Goal: Information Seeking & Learning: Compare options

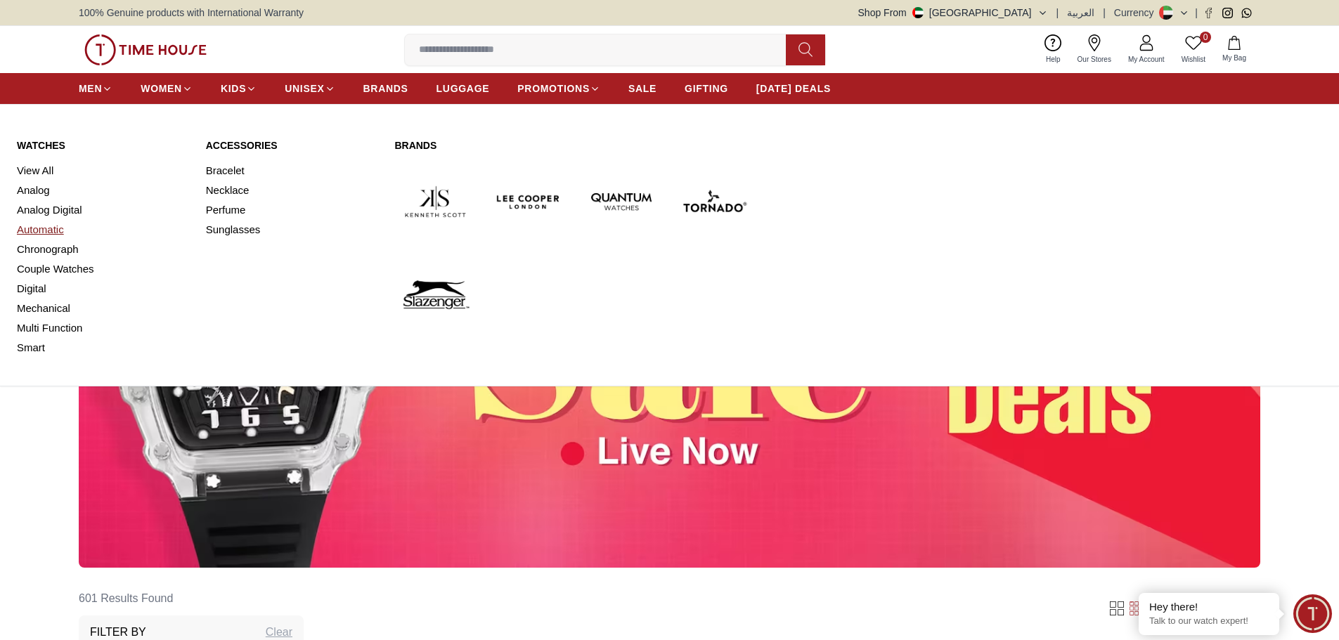
click at [60, 237] on link "Automatic" at bounding box center [103, 230] width 172 height 20
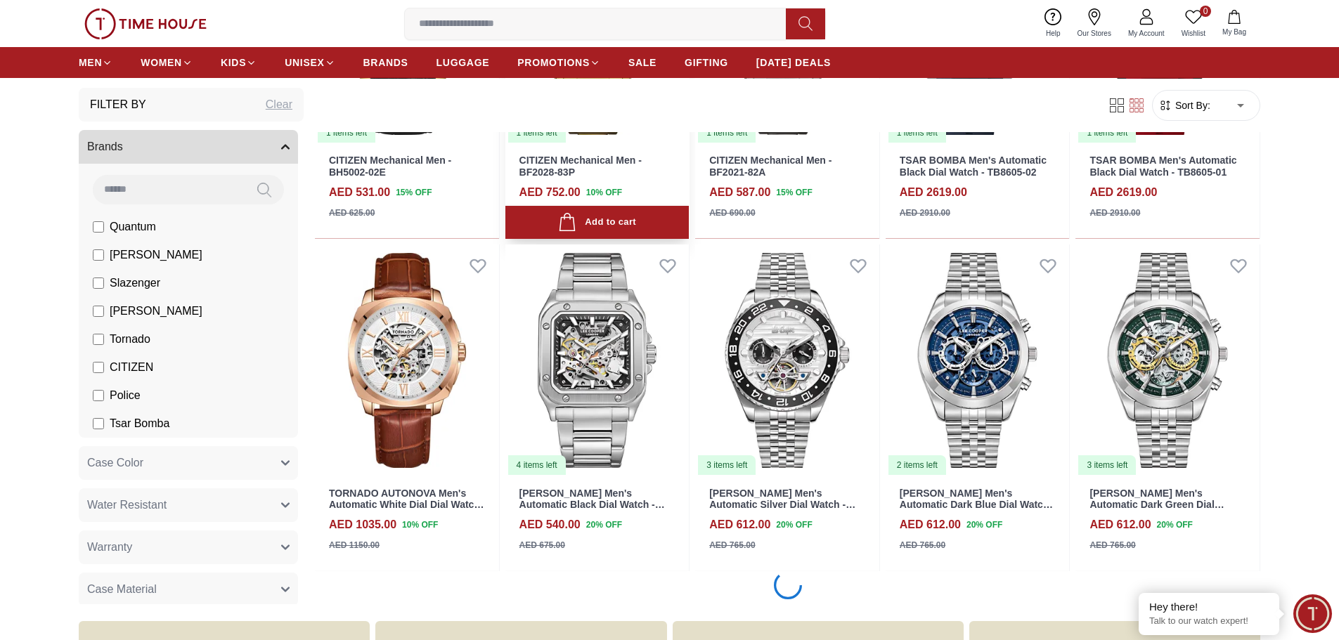
scroll to position [1054, 0]
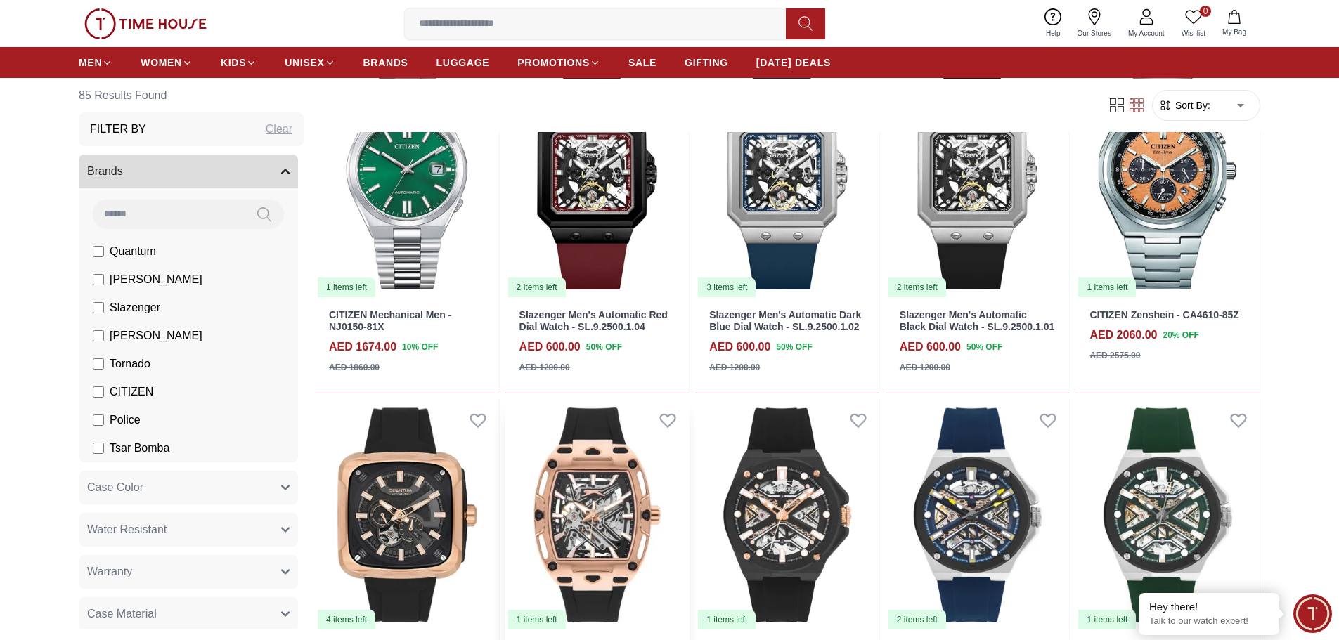
scroll to position [1968, 0]
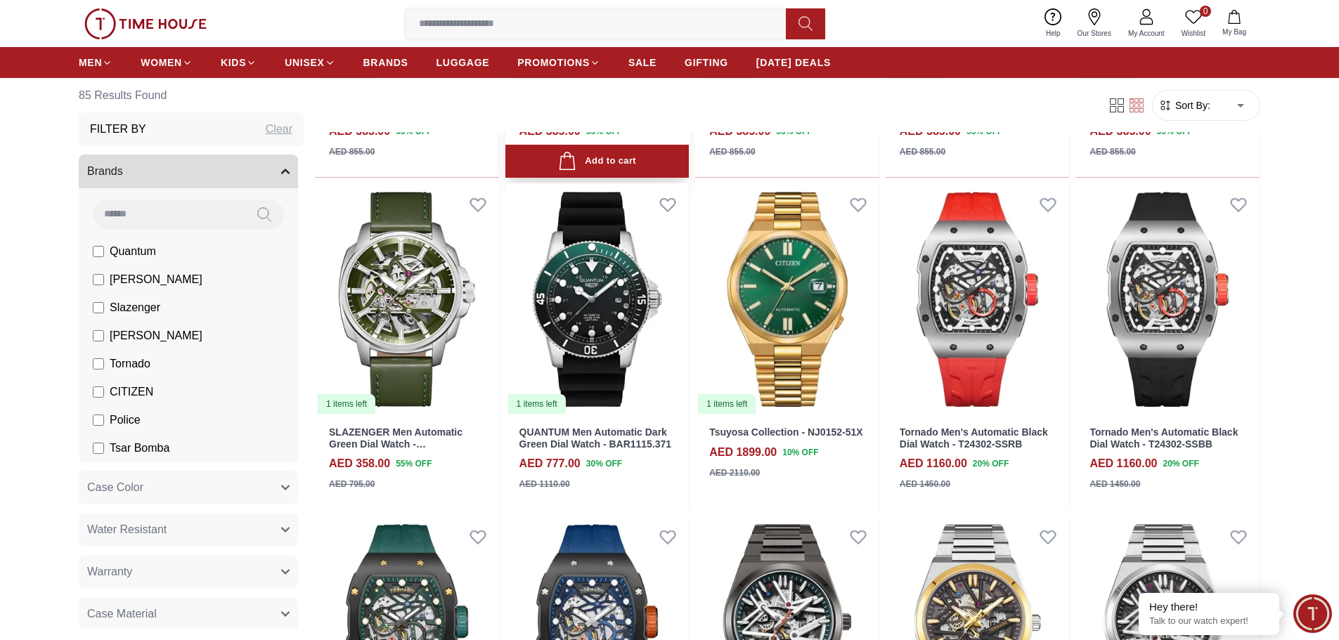
scroll to position [3584, 0]
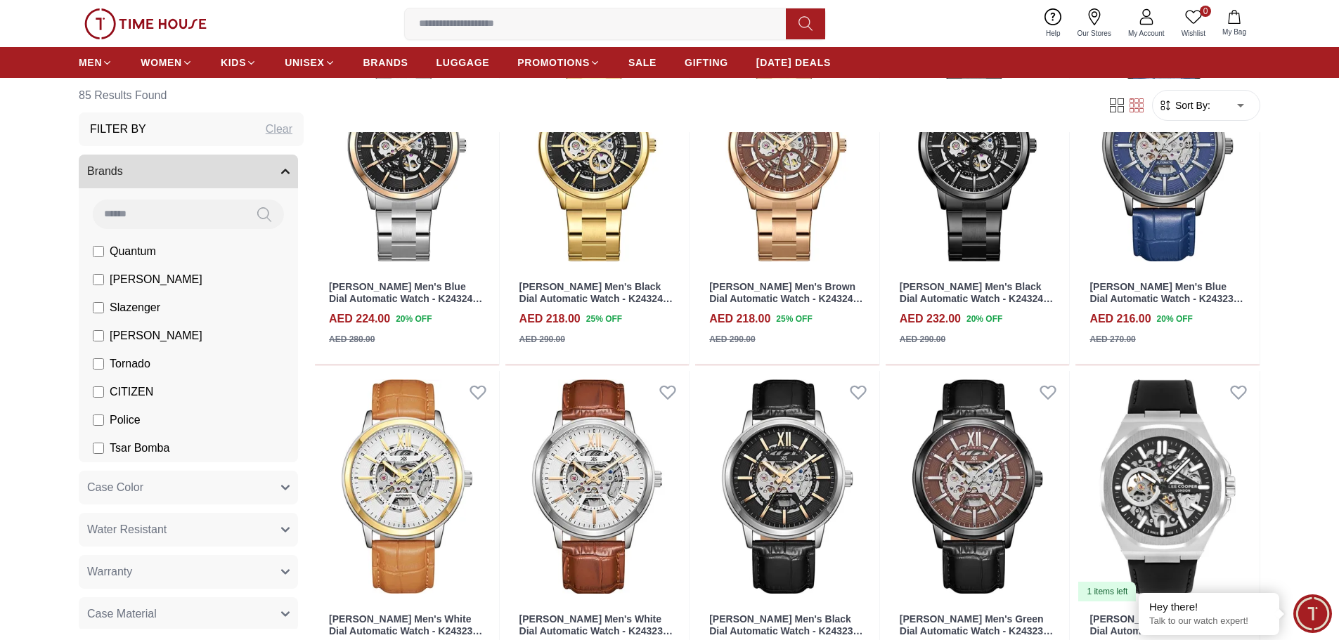
scroll to position [4920, 0]
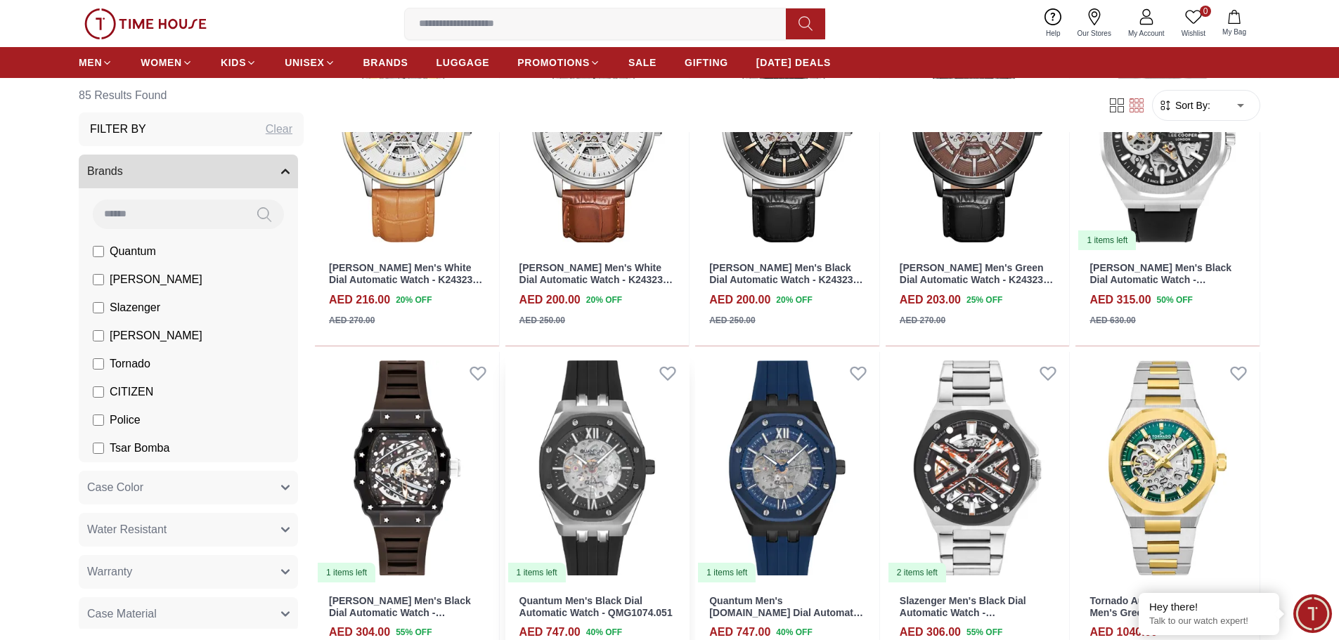
scroll to position [5130, 0]
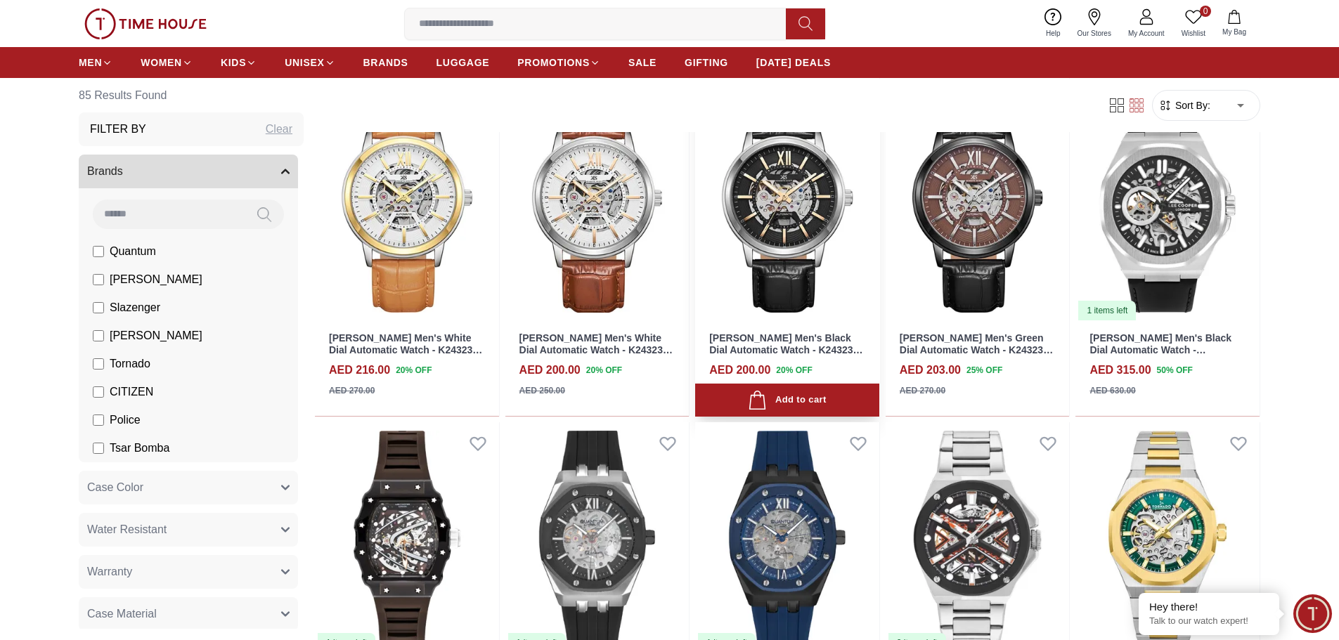
click at [716, 202] on img at bounding box center [787, 206] width 184 height 232
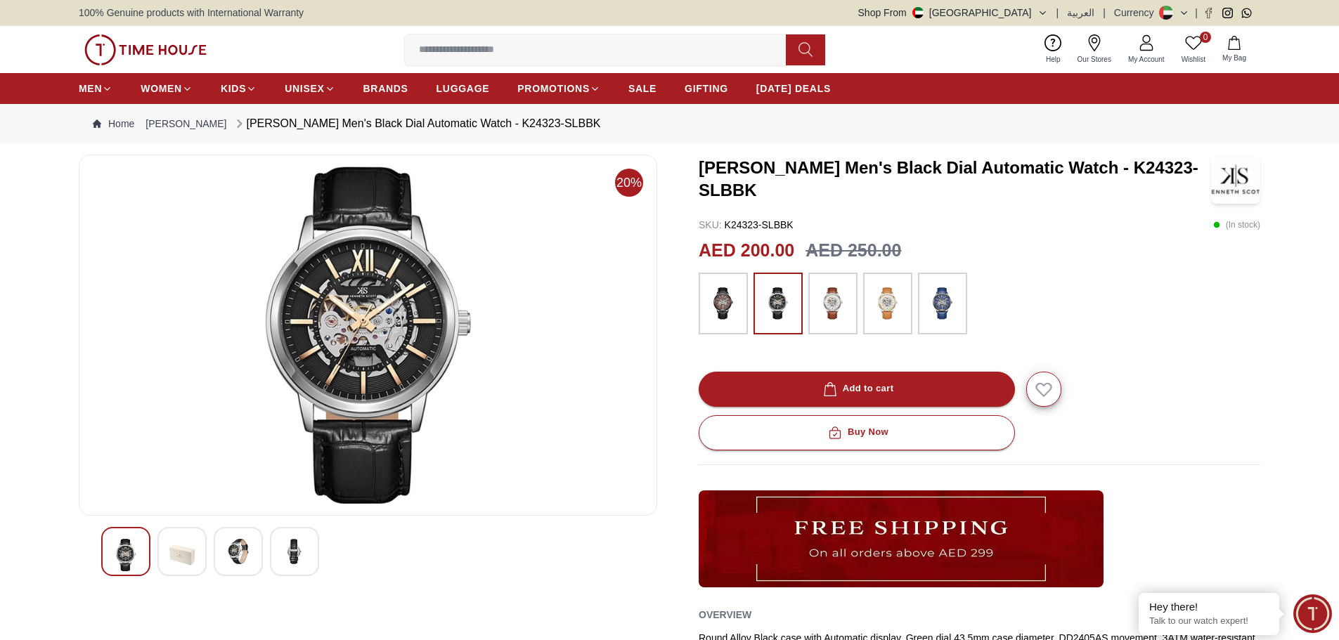
click at [407, 304] on img at bounding box center [368, 335] width 555 height 337
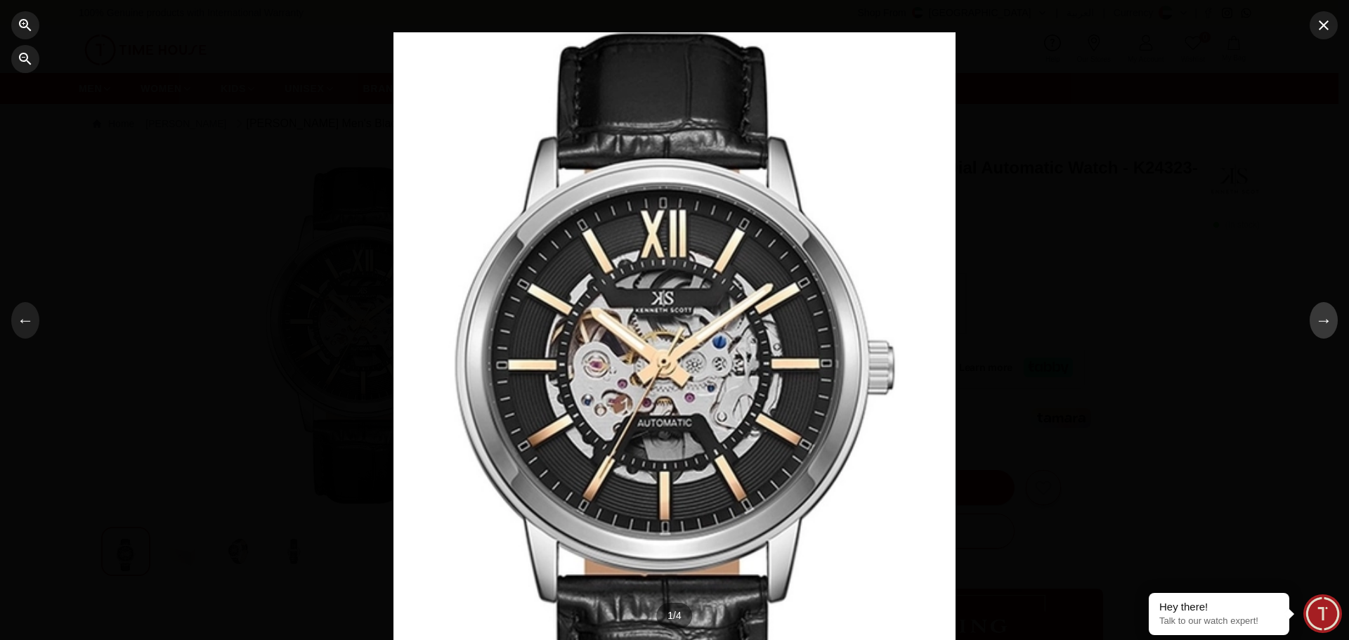
click at [1324, 328] on button "→" at bounding box center [1324, 320] width 28 height 37
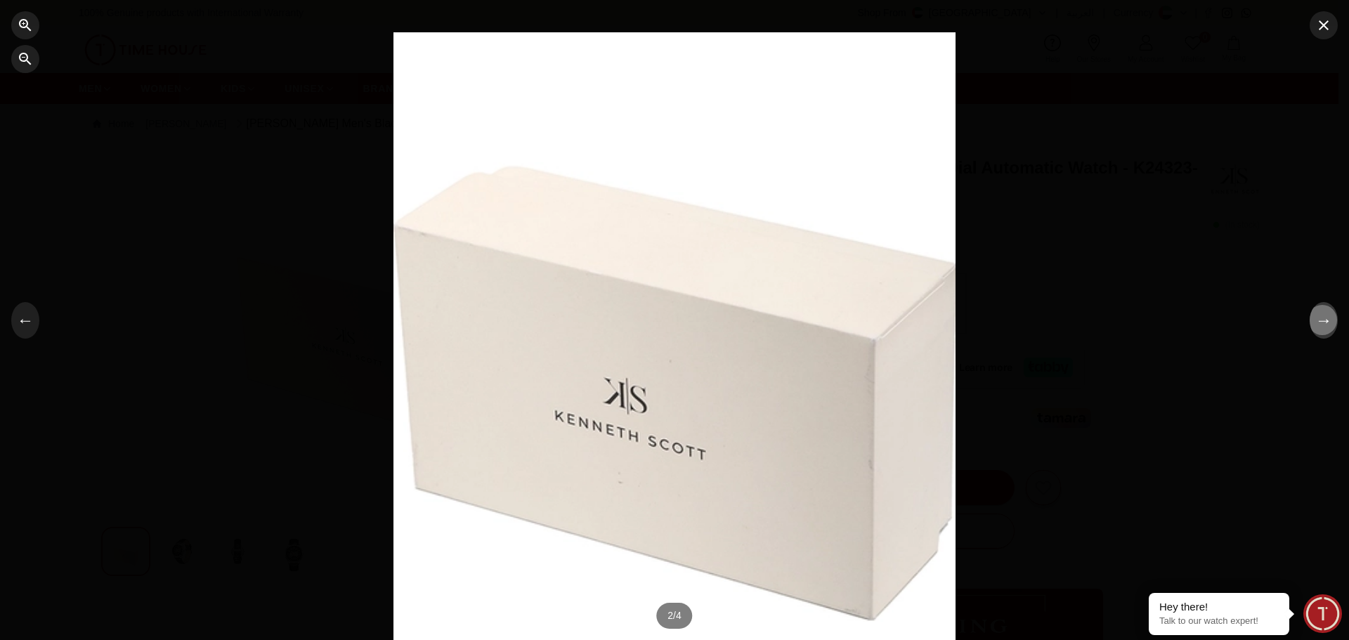
click at [1324, 328] on button "→" at bounding box center [1324, 320] width 28 height 37
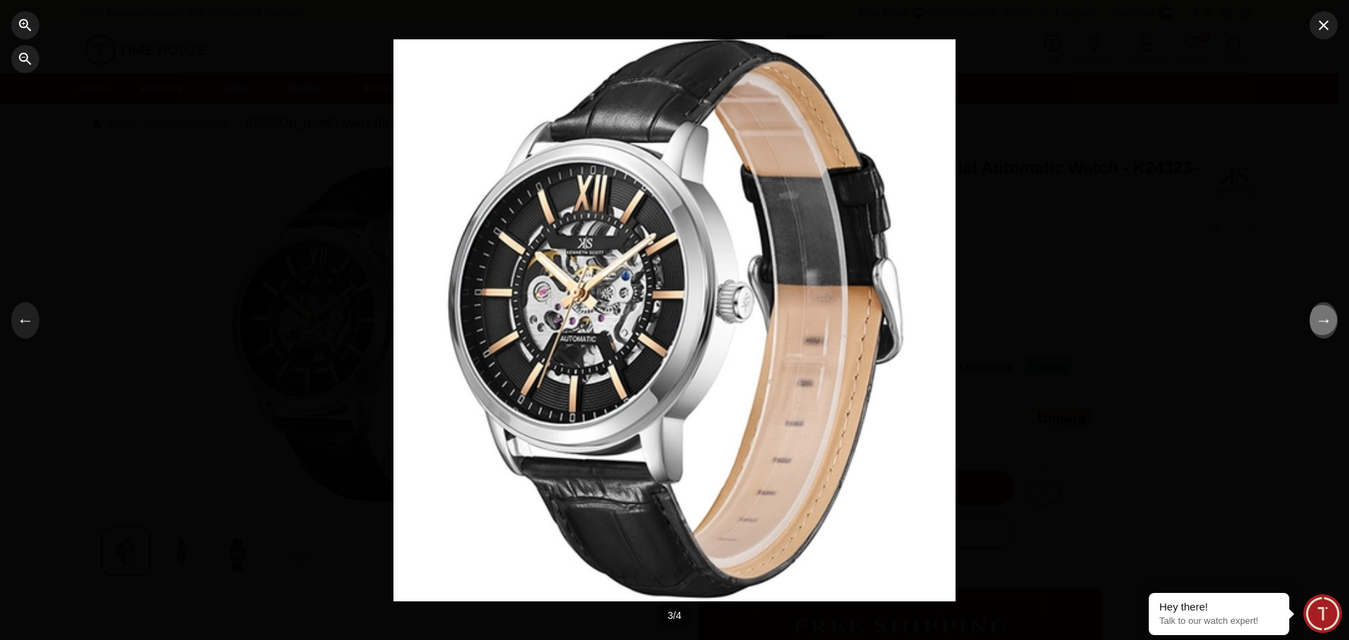
click at [1324, 328] on button "→" at bounding box center [1324, 320] width 28 height 37
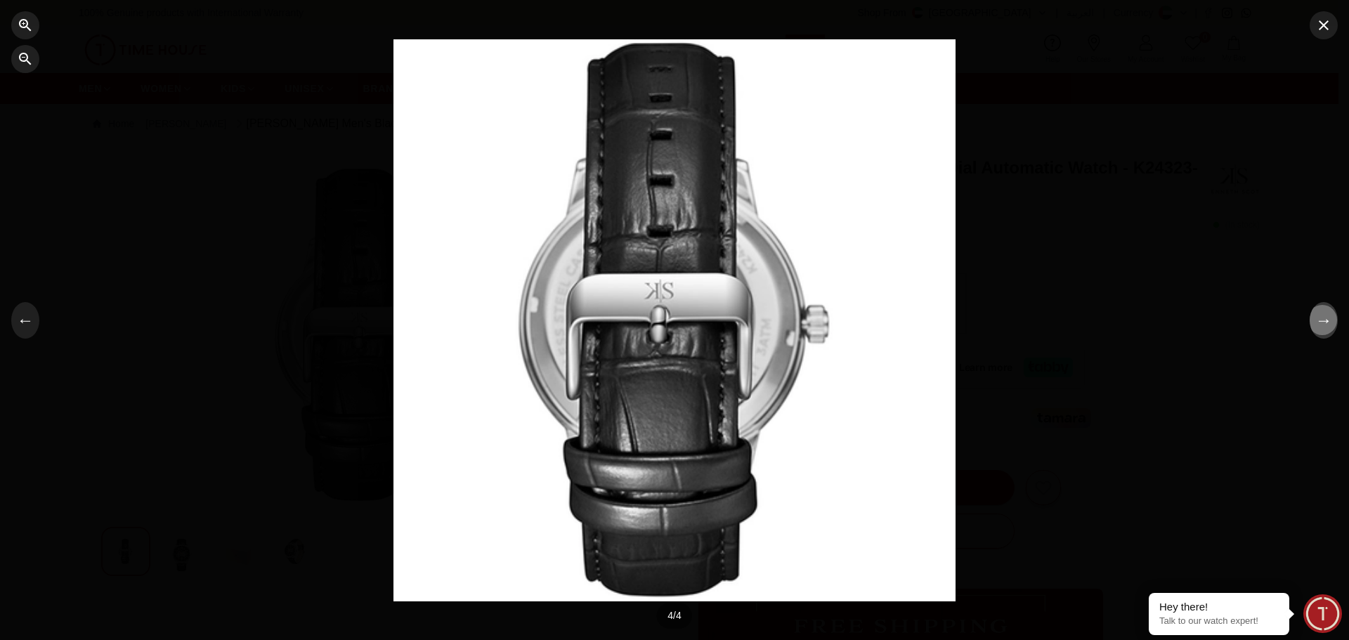
click at [1324, 328] on button "→" at bounding box center [1324, 320] width 28 height 37
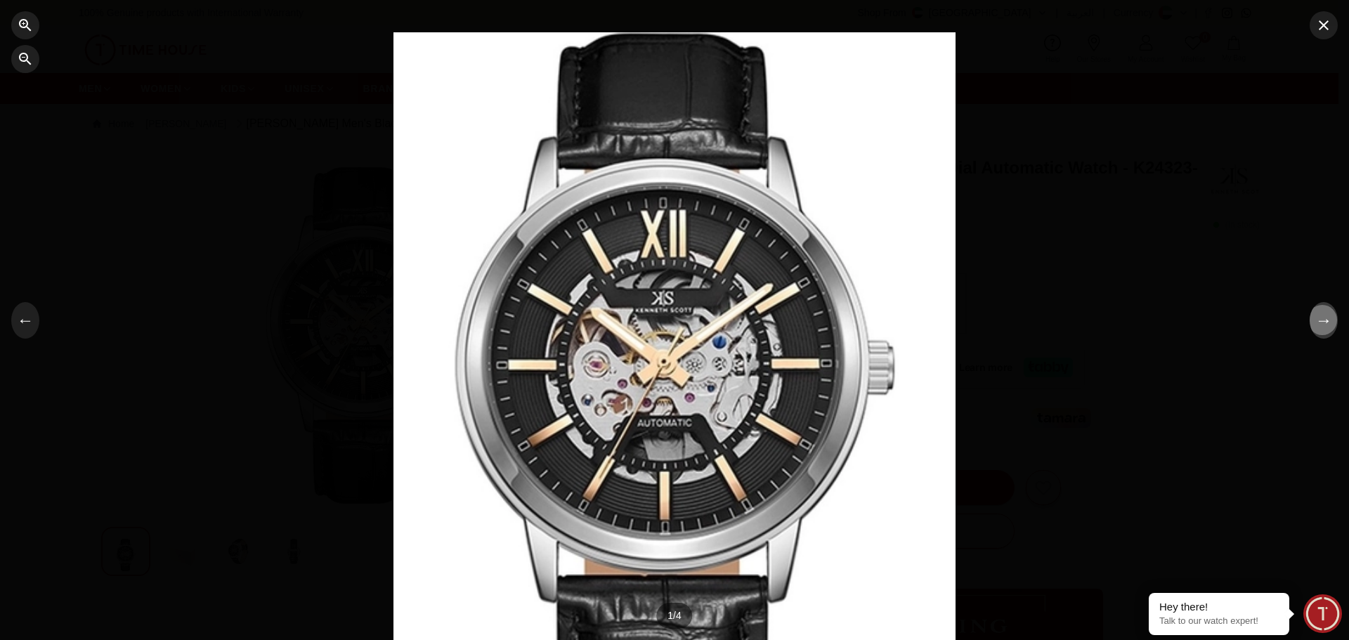
click at [1324, 328] on button "→" at bounding box center [1324, 320] width 28 height 37
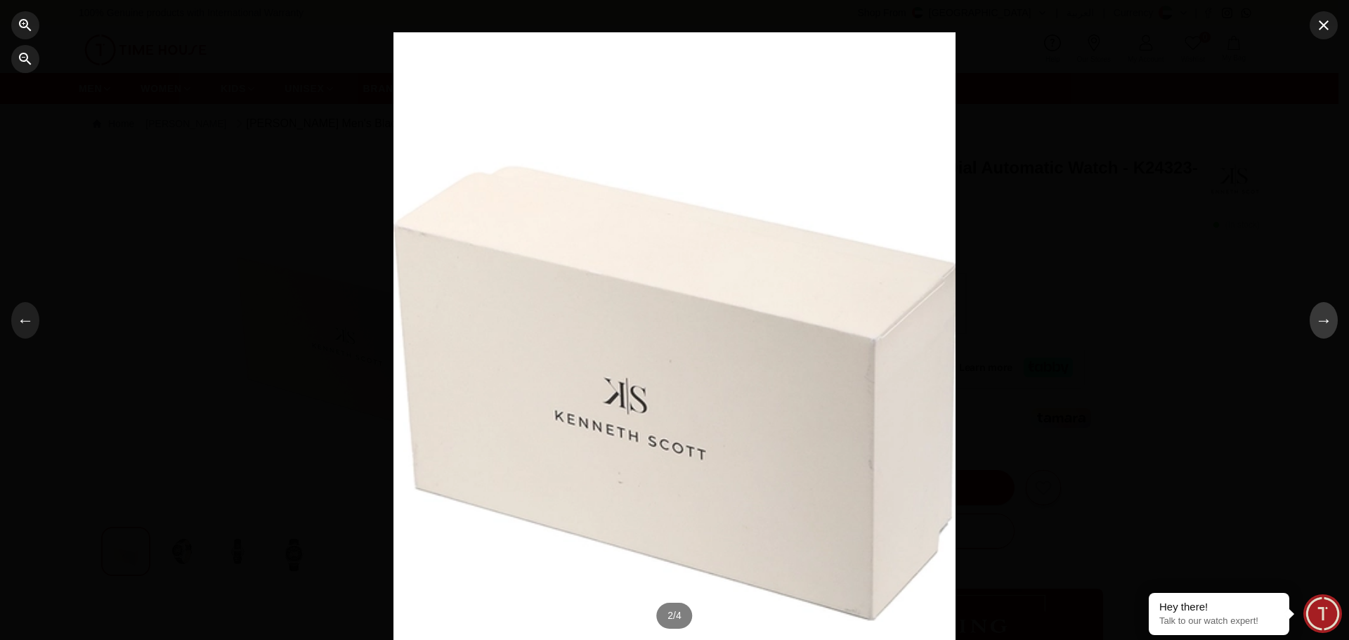
click at [1324, 328] on button "→" at bounding box center [1324, 320] width 28 height 37
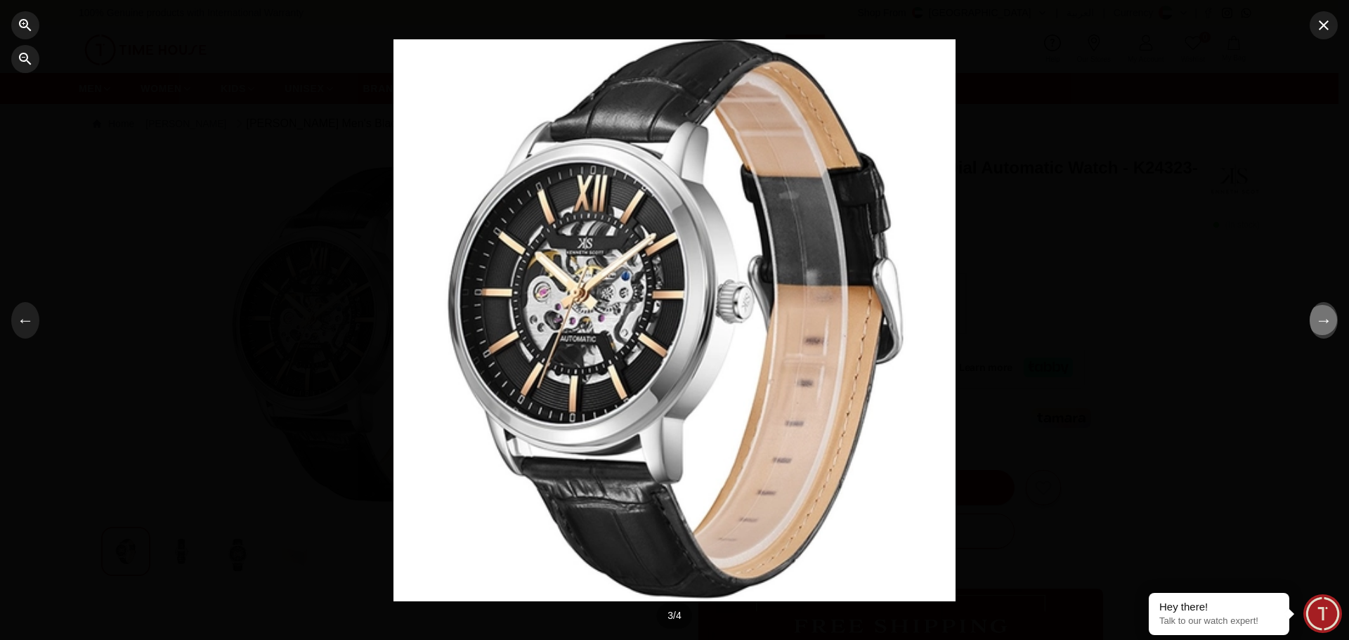
click at [1324, 328] on button "→" at bounding box center [1324, 320] width 28 height 37
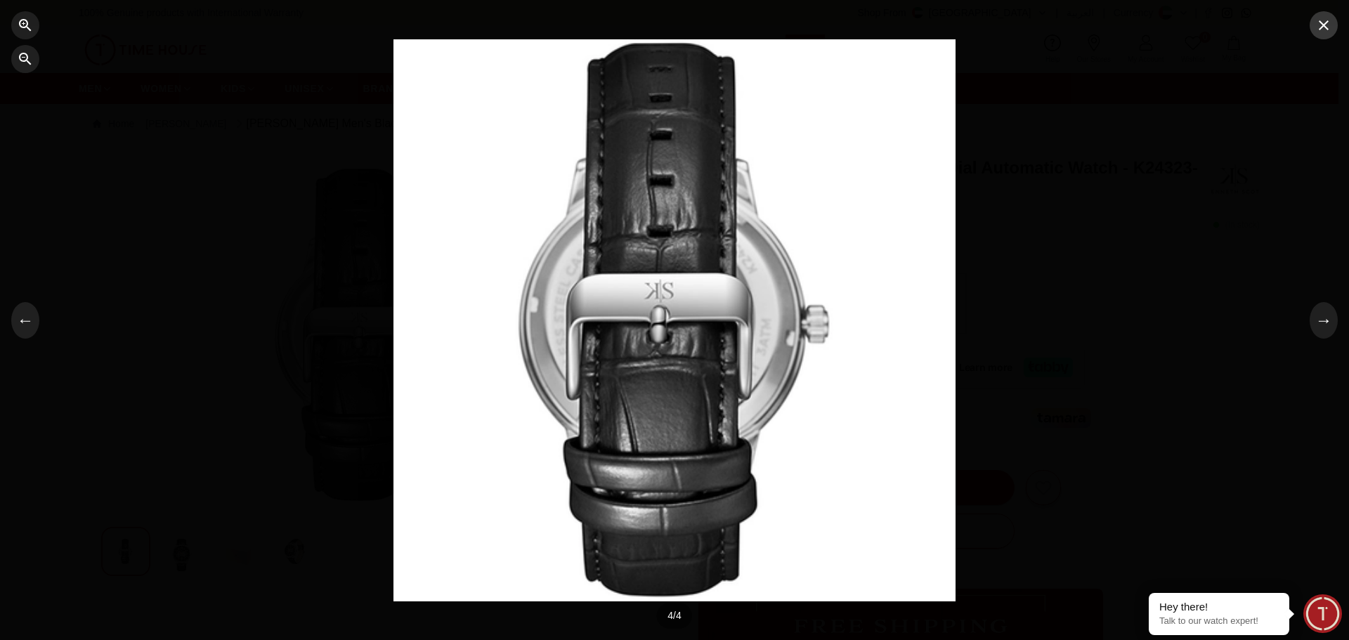
click at [1314, 25] on button "button" at bounding box center [1324, 25] width 28 height 28
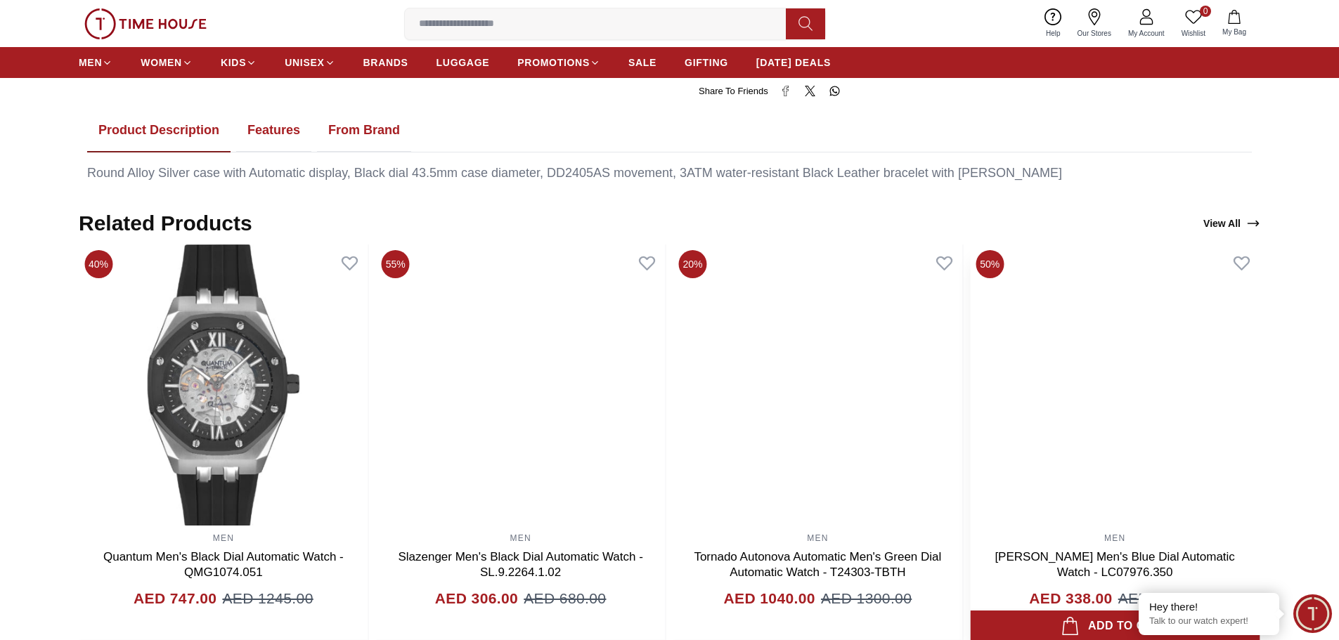
scroll to position [843, 0]
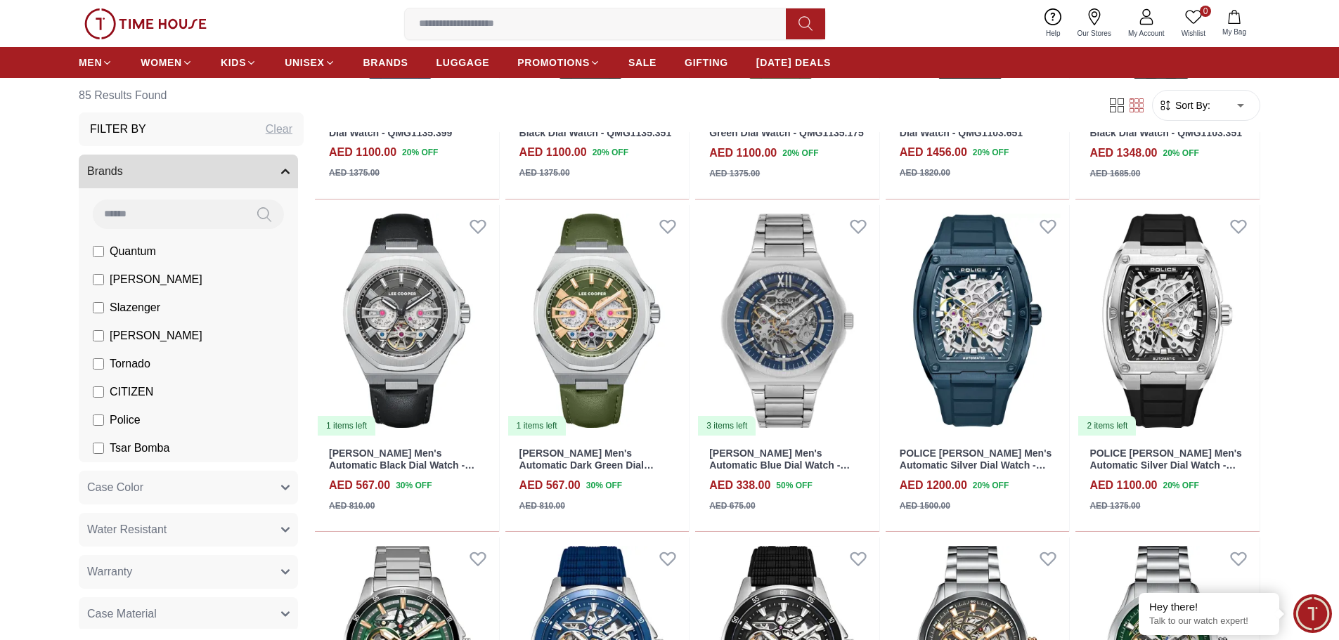
scroll to position [3038, 0]
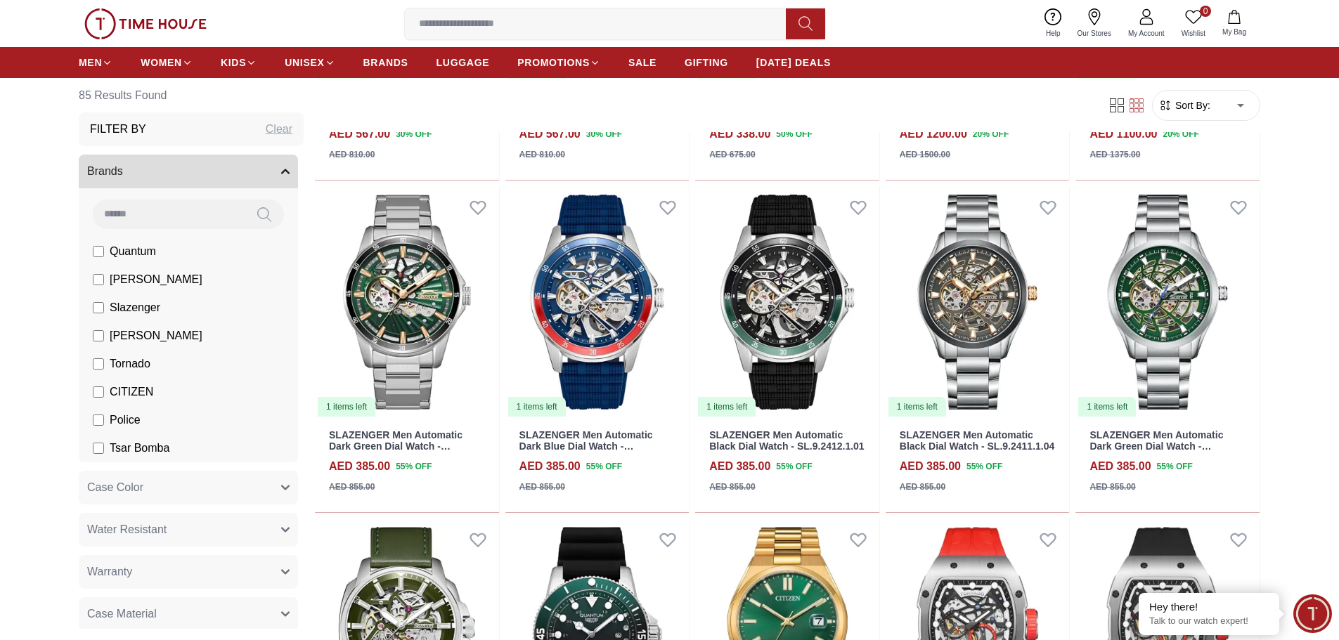
drag, startPoint x: 746, startPoint y: 586, endPoint x: 1288, endPoint y: 435, distance: 563.2
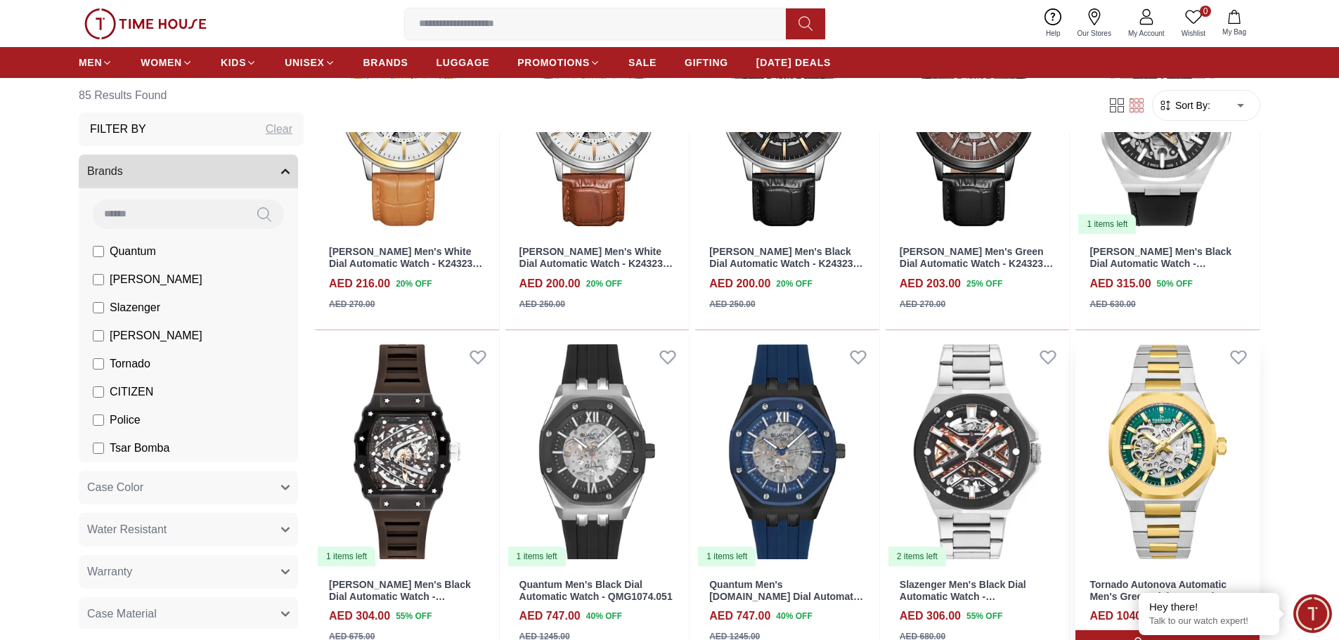
scroll to position [5006, 0]
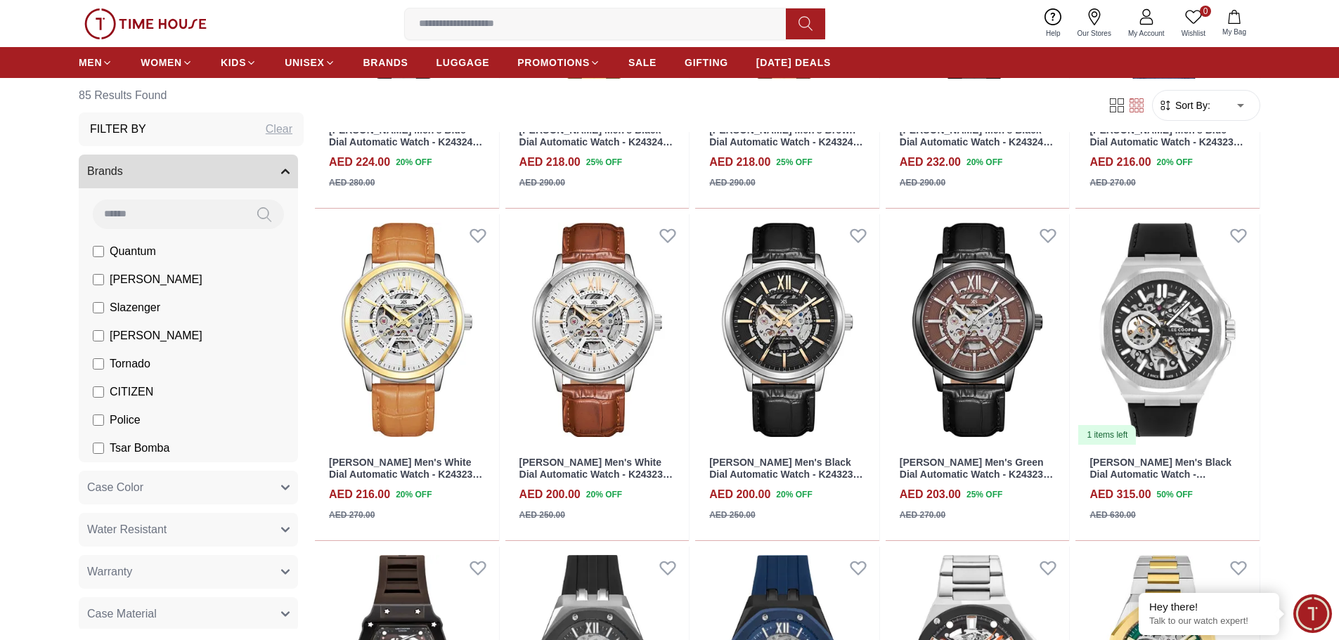
scroll to position [606, 0]
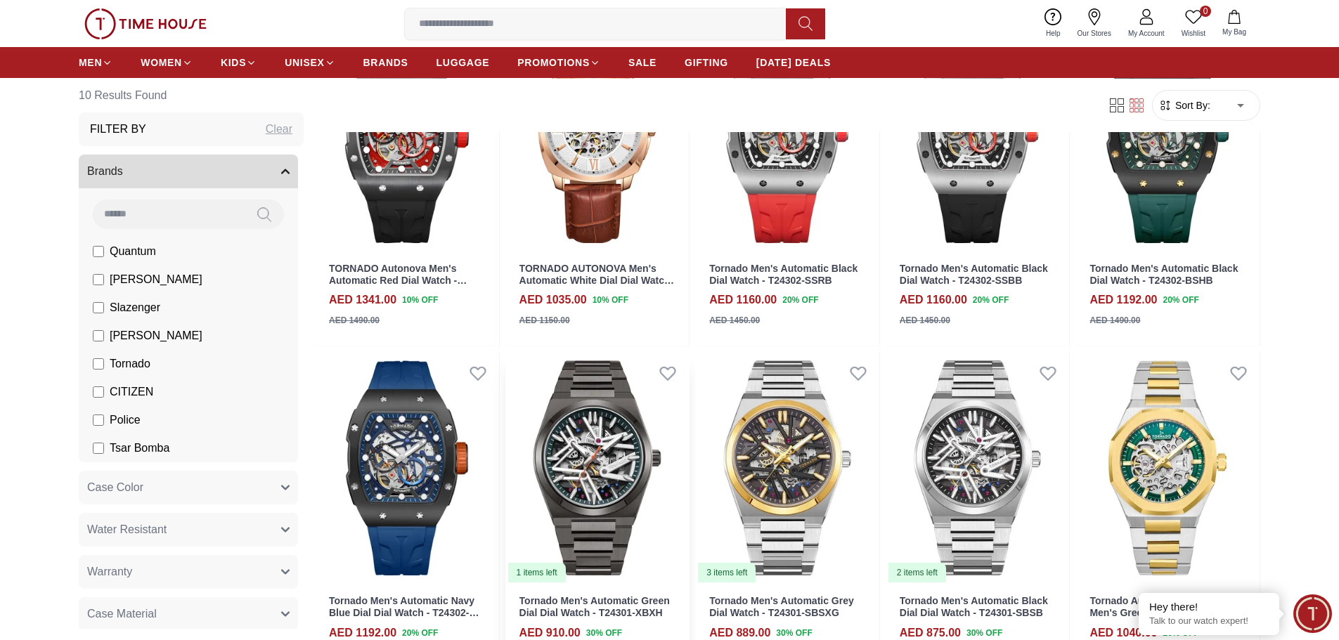
scroll to position [70, 0]
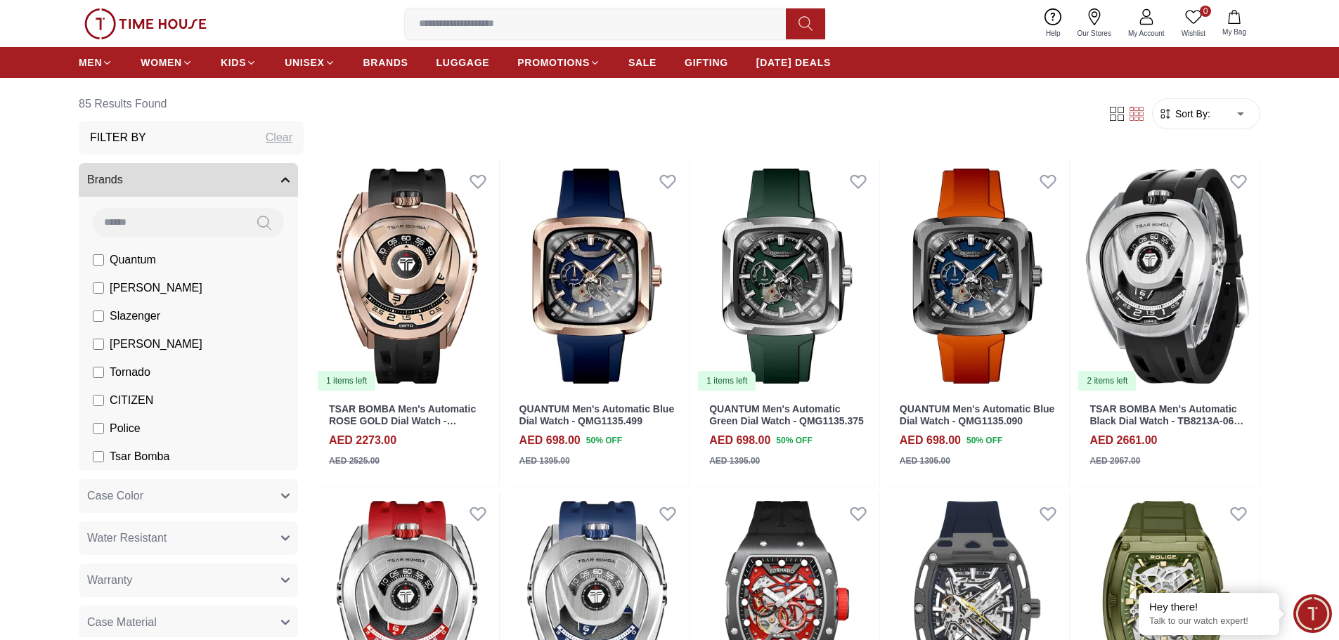
click at [92, 403] on li "CITIZEN" at bounding box center [191, 401] width 214 height 28
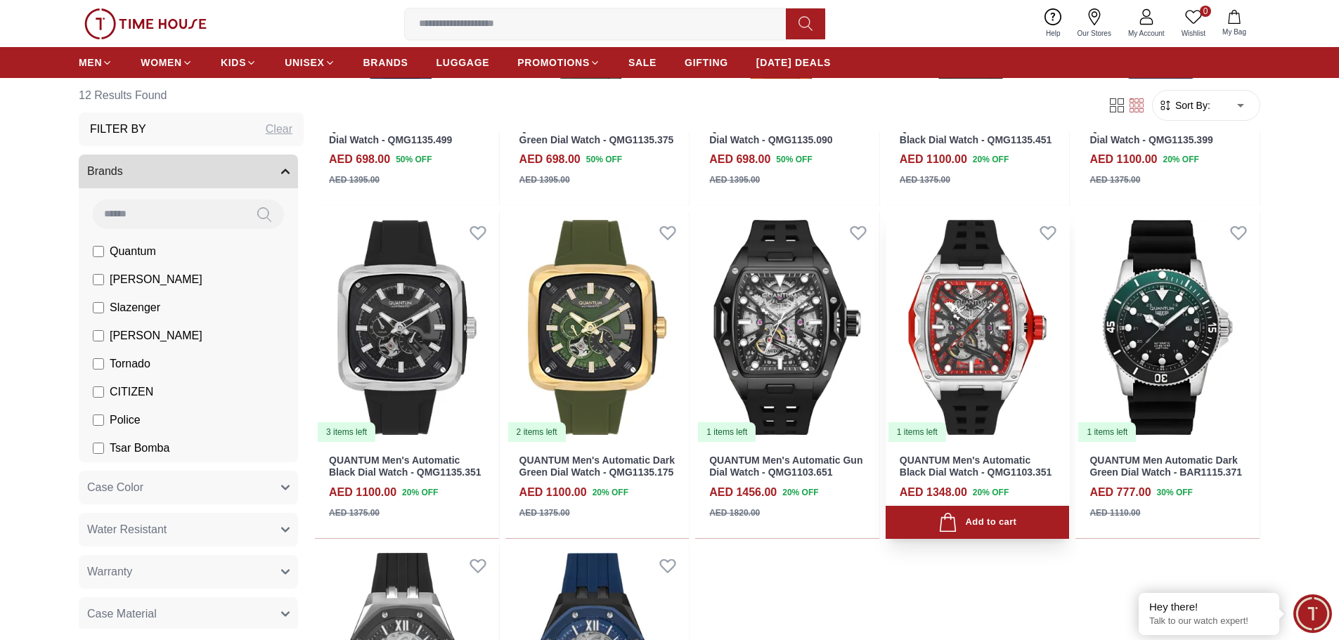
scroll to position [492, 0]
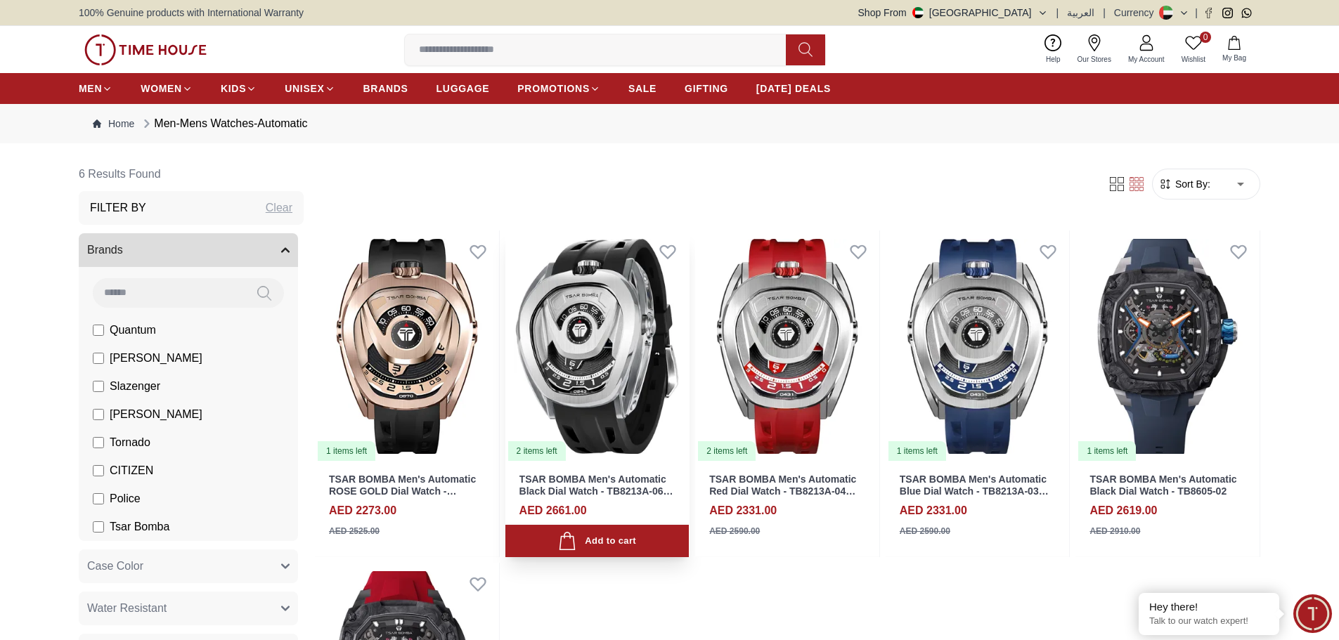
scroll to position [211, 0]
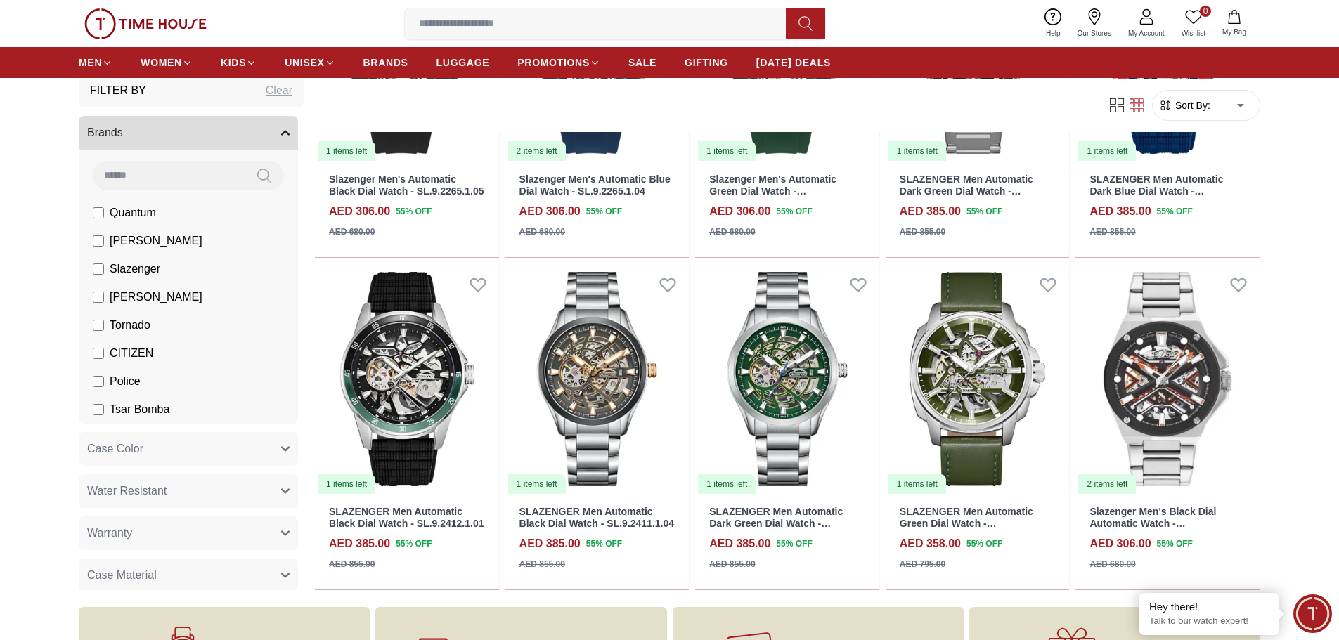
scroll to position [422, 0]
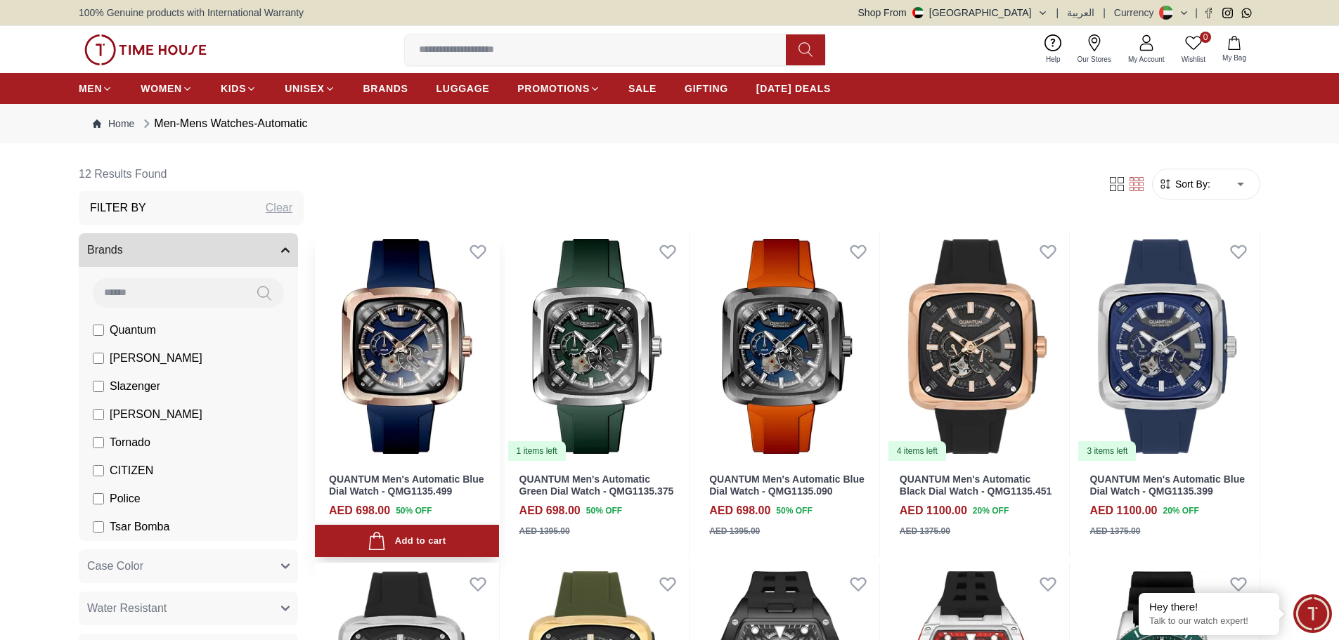
scroll to position [211, 0]
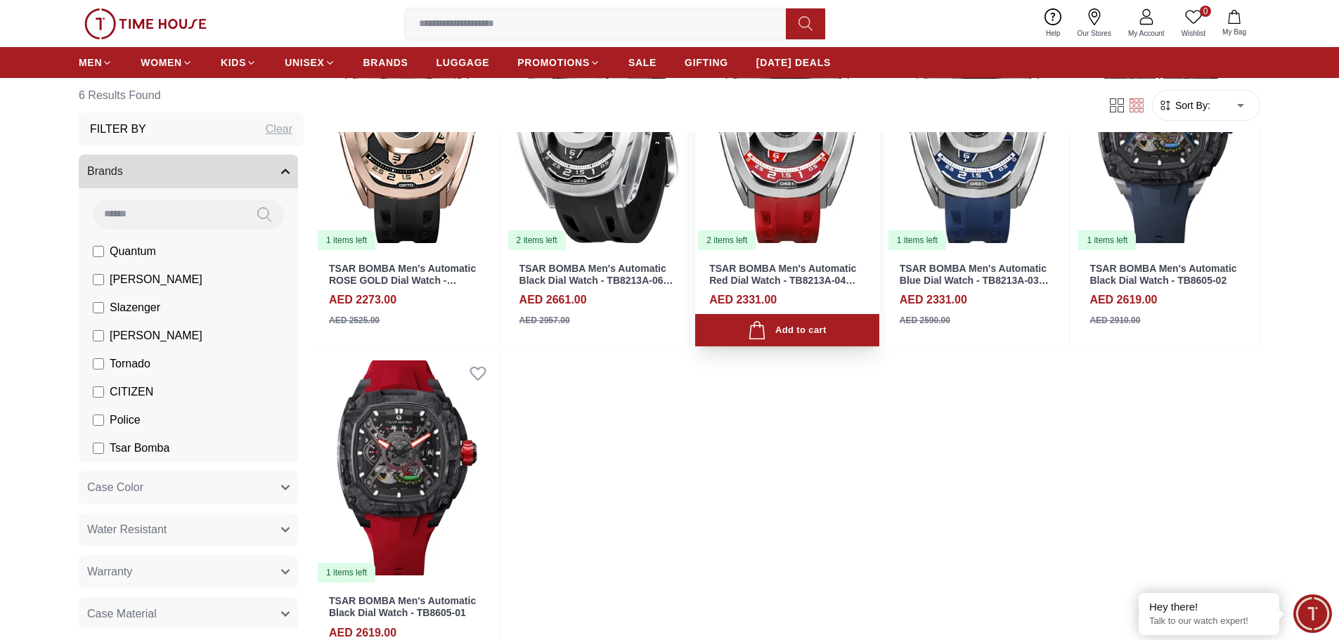
scroll to position [70, 0]
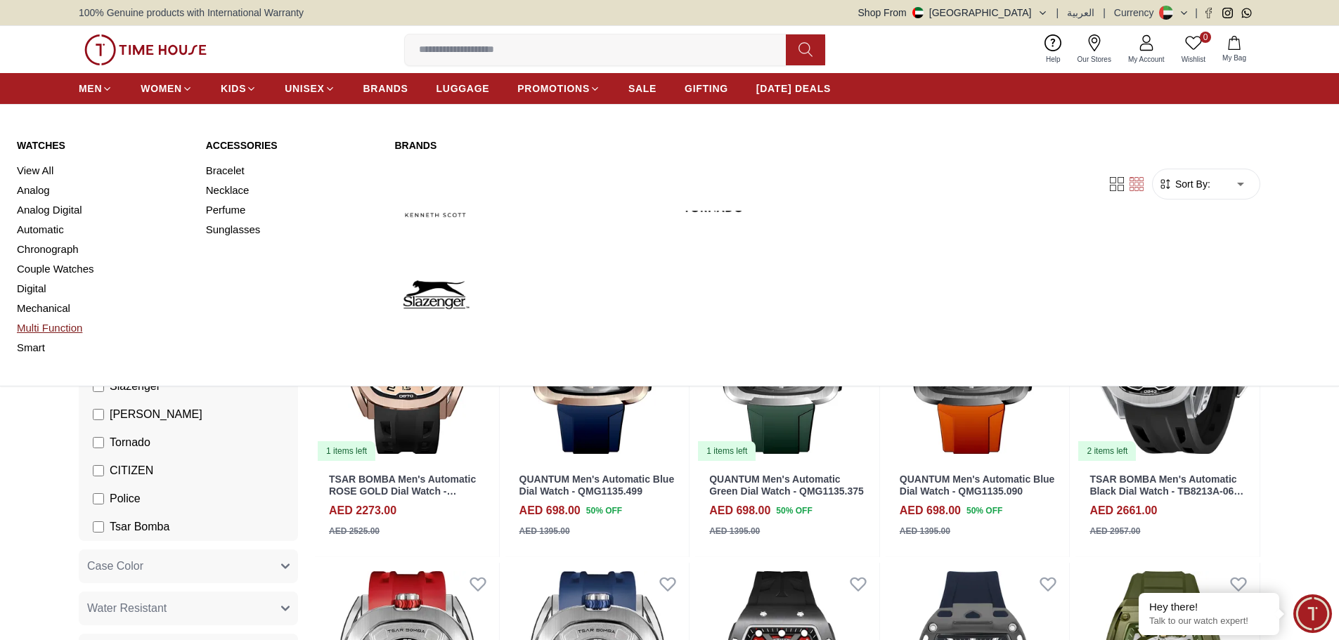
click at [31, 336] on link "Multi Function" at bounding box center [103, 328] width 172 height 20
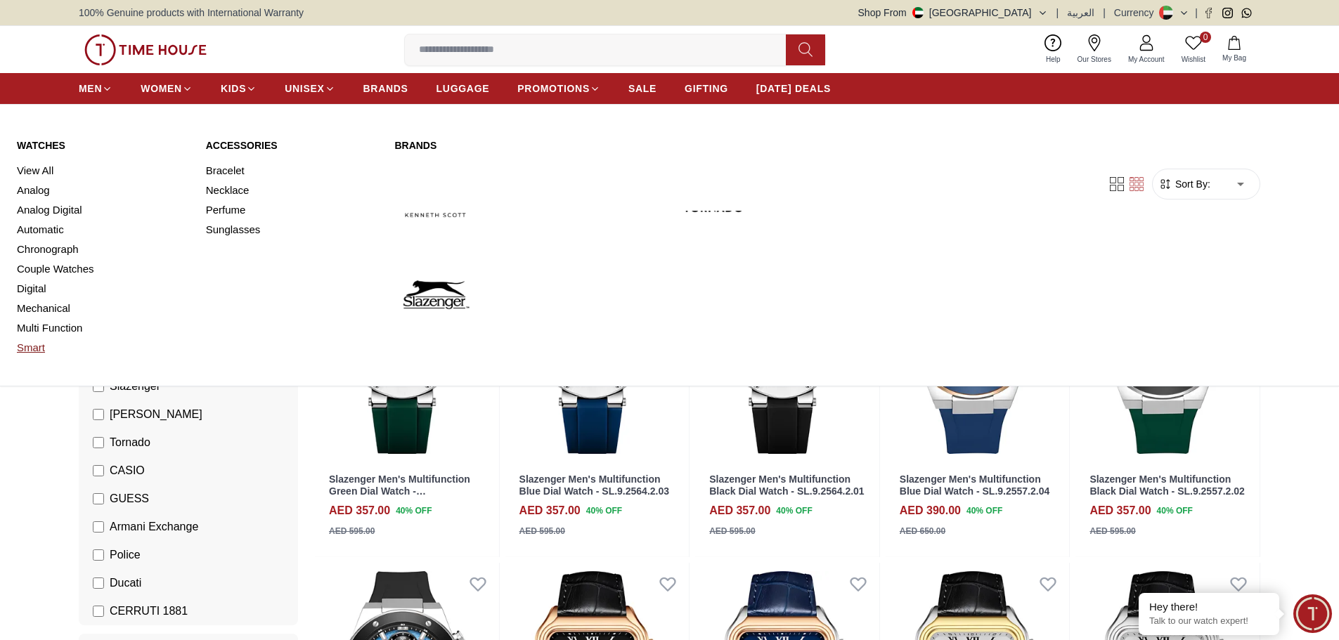
click at [34, 347] on link "Smart" at bounding box center [103, 348] width 172 height 20
